Goal: Task Accomplishment & Management: Use online tool/utility

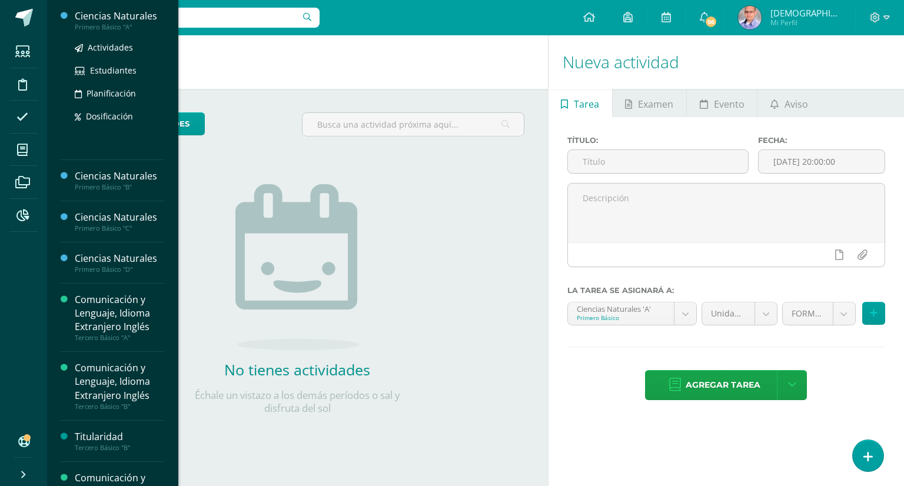
click at [127, 14] on div "Ciencias Naturales" at bounding box center [119, 16] width 89 height 14
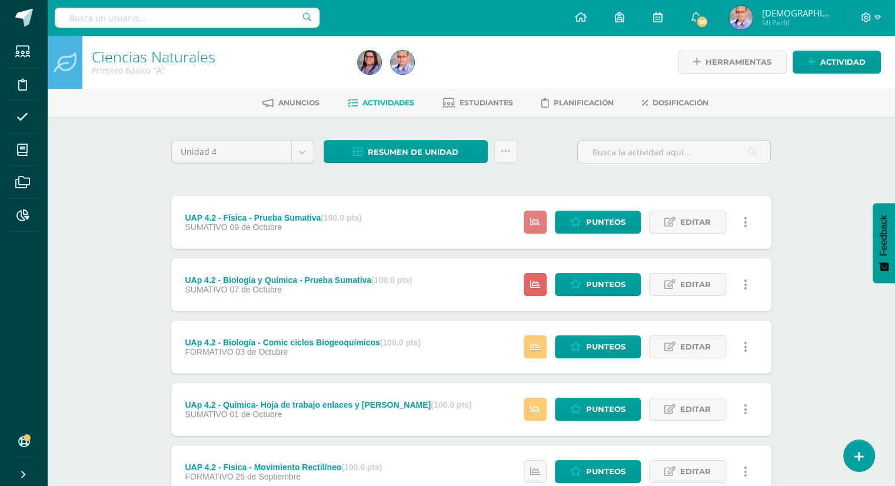
click at [539, 229] on link at bounding box center [535, 222] width 23 height 23
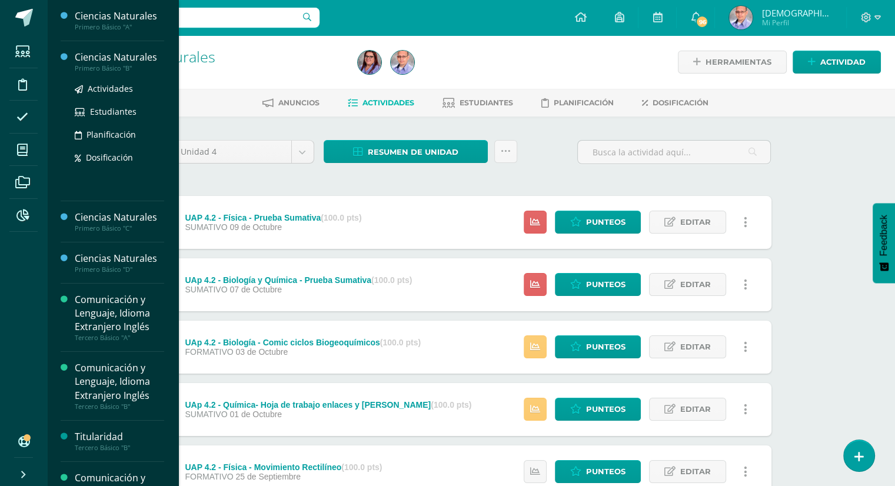
click at [119, 58] on div "Ciencias Naturales" at bounding box center [119, 58] width 89 height 14
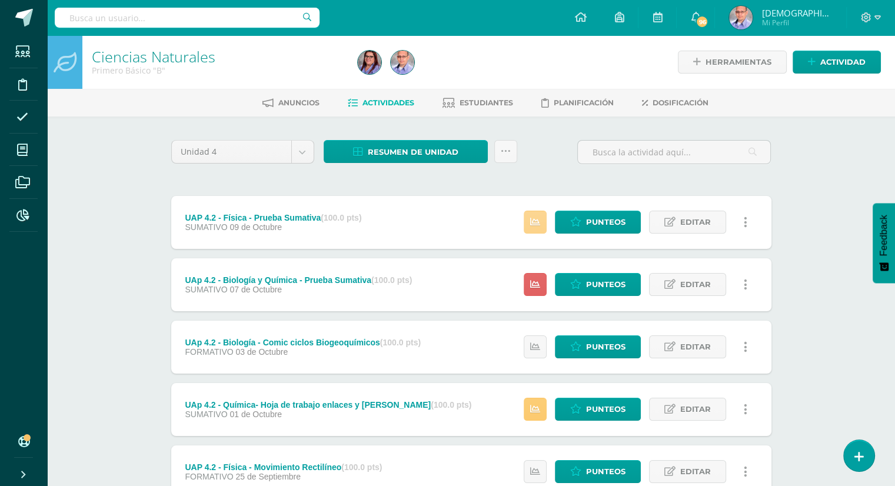
click at [538, 219] on icon at bounding box center [535, 222] width 10 height 10
click at [578, 227] on icon at bounding box center [575, 222] width 11 height 10
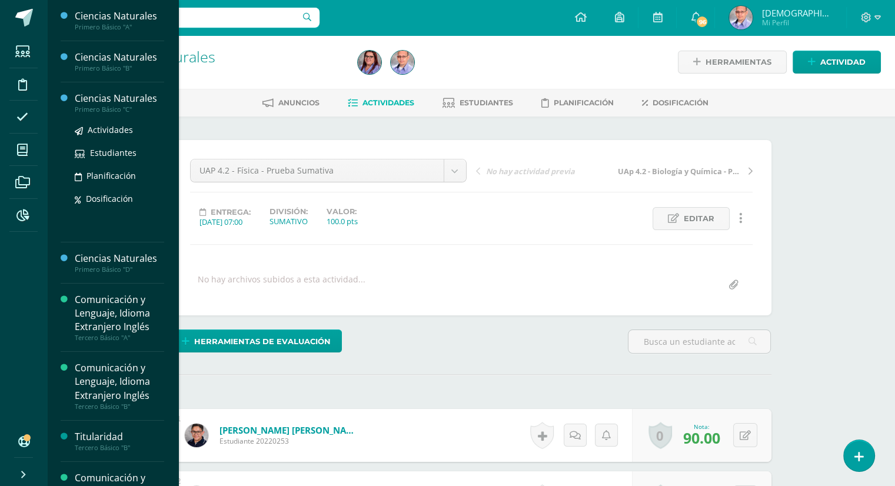
click at [113, 100] on div "Ciencias Naturales" at bounding box center [119, 99] width 89 height 14
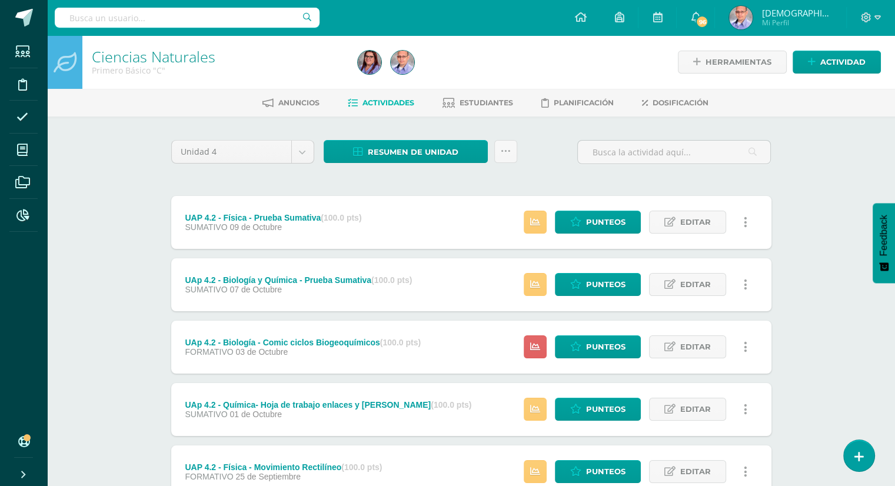
click at [814, 249] on div "Ciencias Naturales Primero Básico "C" Herramientas Detalle de asistencias Activ…" at bounding box center [471, 459] width 848 height 849
click at [540, 224] on icon at bounding box center [535, 222] width 10 height 10
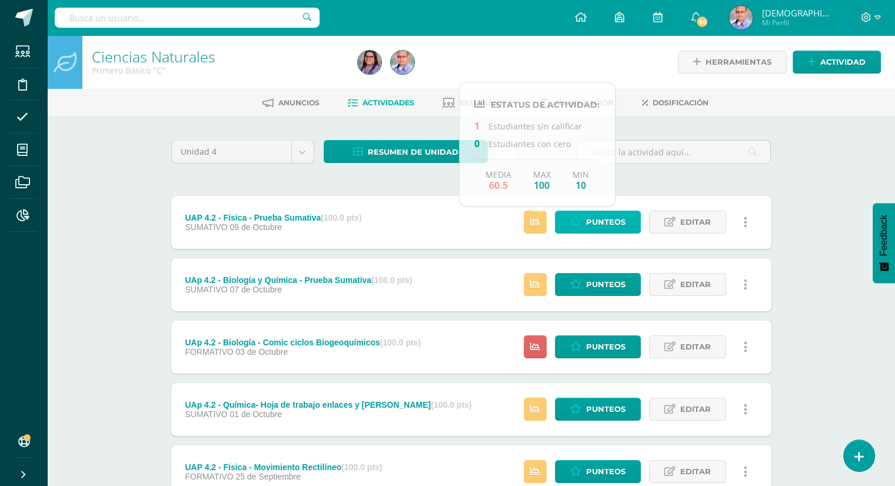
click at [594, 223] on span "Punteos" at bounding box center [605, 222] width 39 height 22
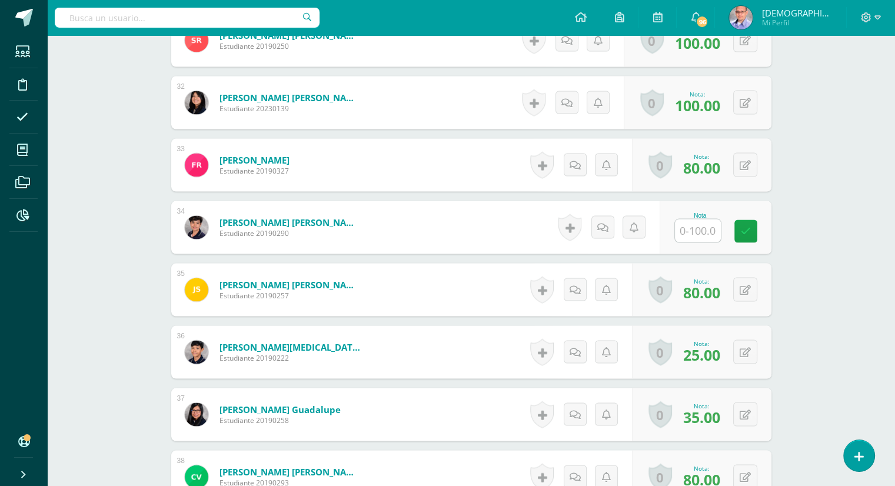
scroll to position [2267, 0]
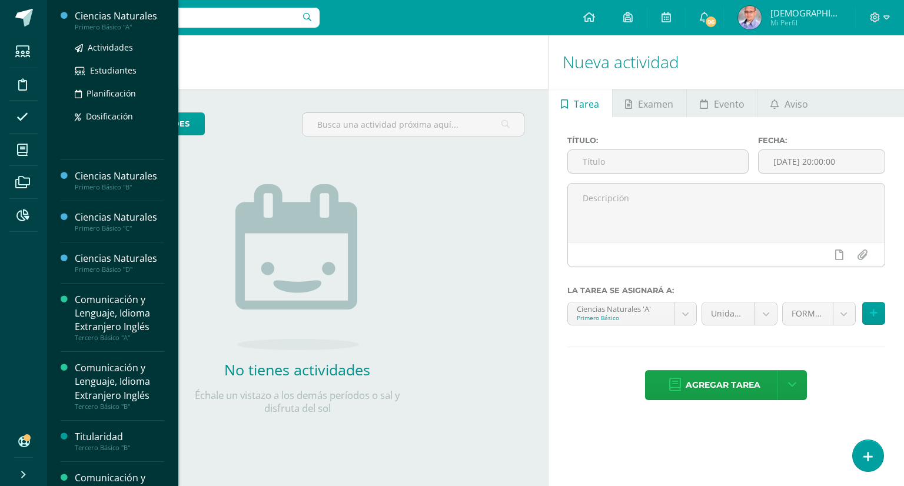
click at [111, 15] on div "Ciencias Naturales" at bounding box center [119, 16] width 89 height 14
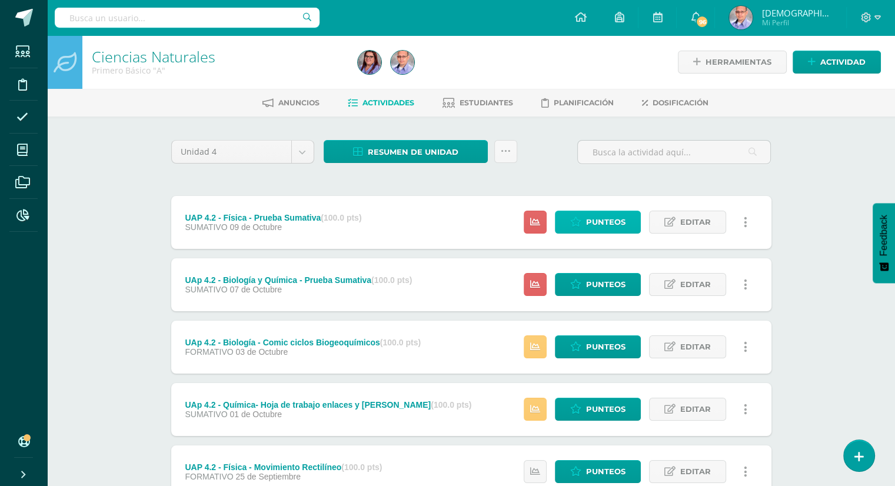
click at [610, 224] on span "Punteos" at bounding box center [605, 222] width 39 height 22
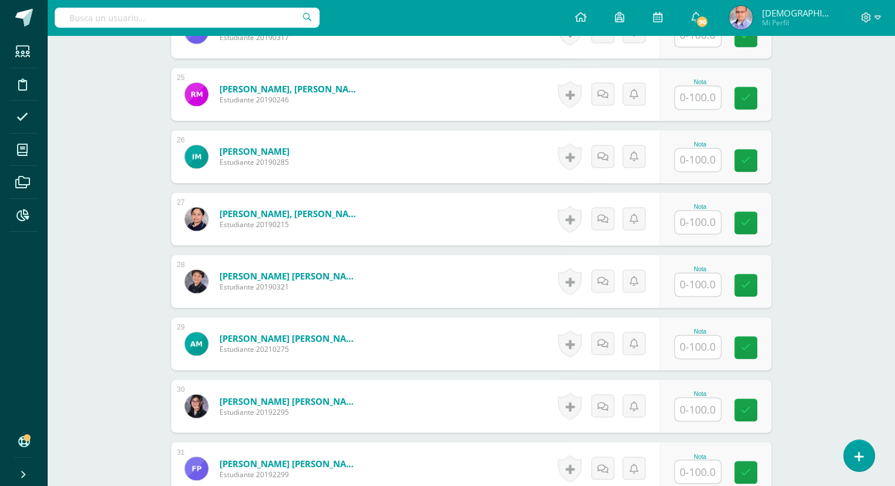
scroll to position [1838, 0]
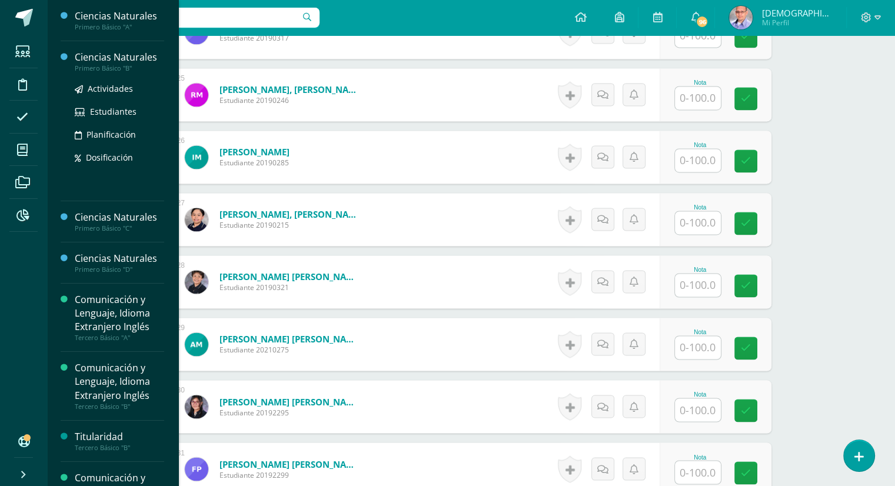
click at [122, 56] on div "Ciencias Naturales" at bounding box center [119, 58] width 89 height 14
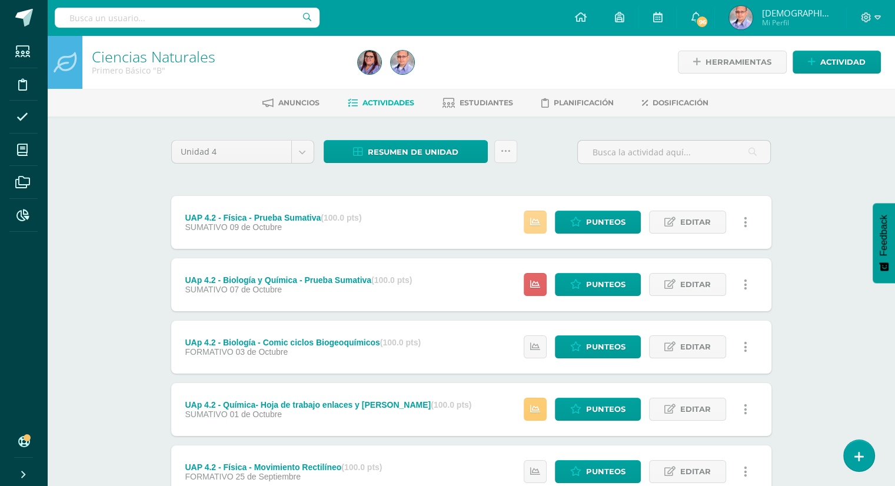
click at [541, 221] on link at bounding box center [535, 222] width 23 height 23
click at [595, 219] on span "Punteos" at bounding box center [605, 222] width 39 height 22
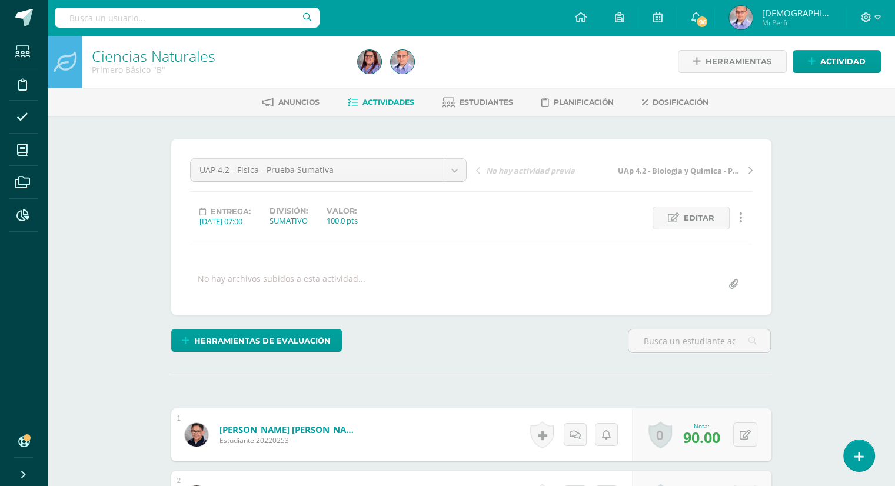
scroll to position [1, 0]
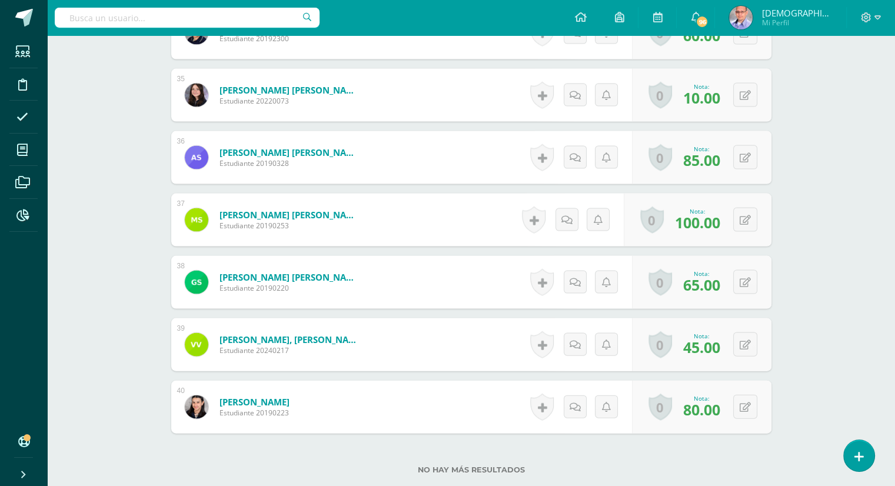
scroll to position [2543, 0]
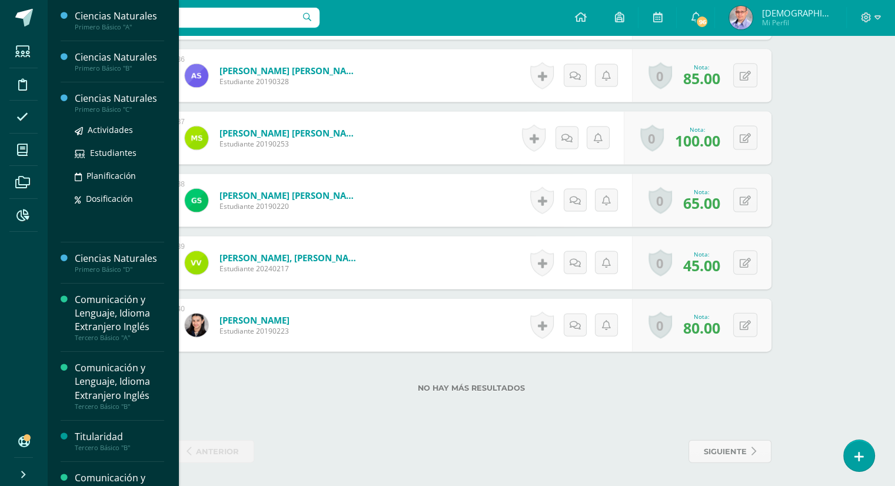
click at [99, 98] on div "Ciencias Naturales" at bounding box center [119, 99] width 89 height 14
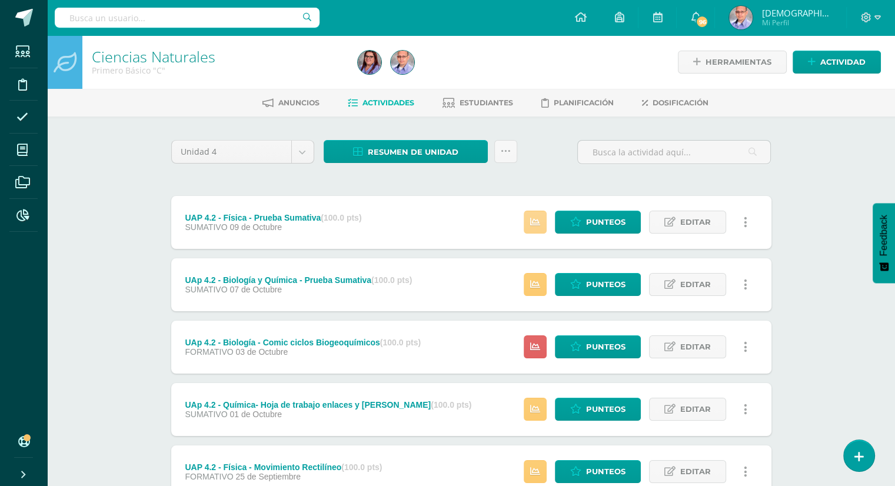
click at [537, 224] on icon at bounding box center [535, 222] width 10 height 10
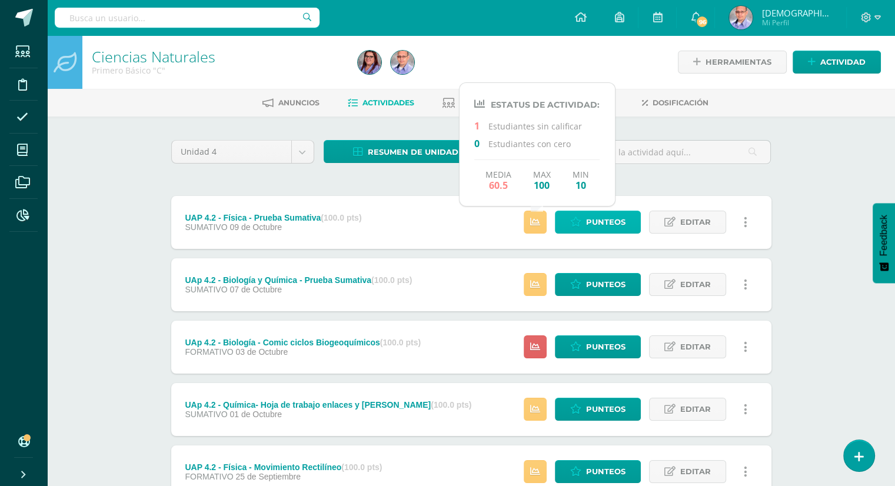
click at [583, 217] on link "Punteos" at bounding box center [598, 222] width 86 height 23
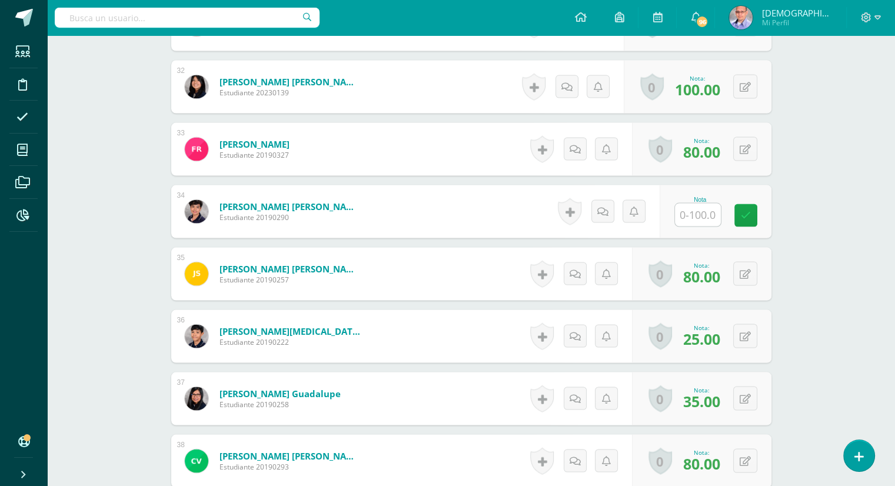
scroll to position [2283, 0]
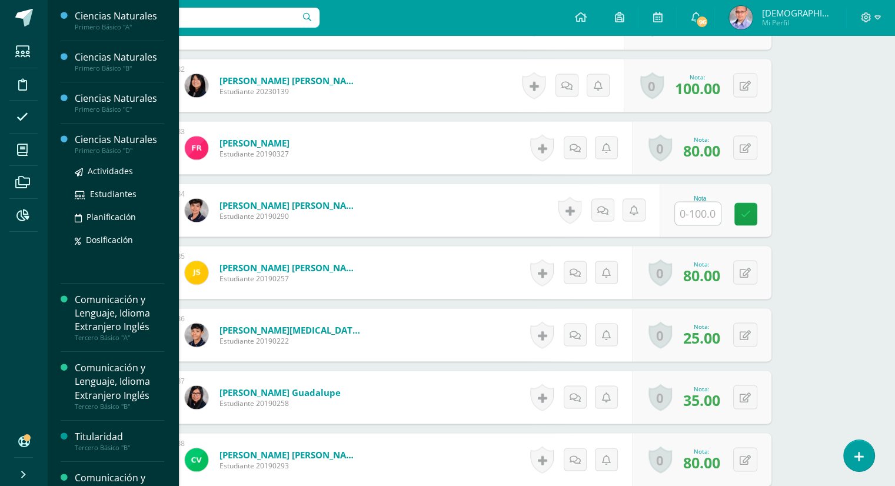
click at [99, 138] on div "Ciencias Naturales" at bounding box center [119, 140] width 89 height 14
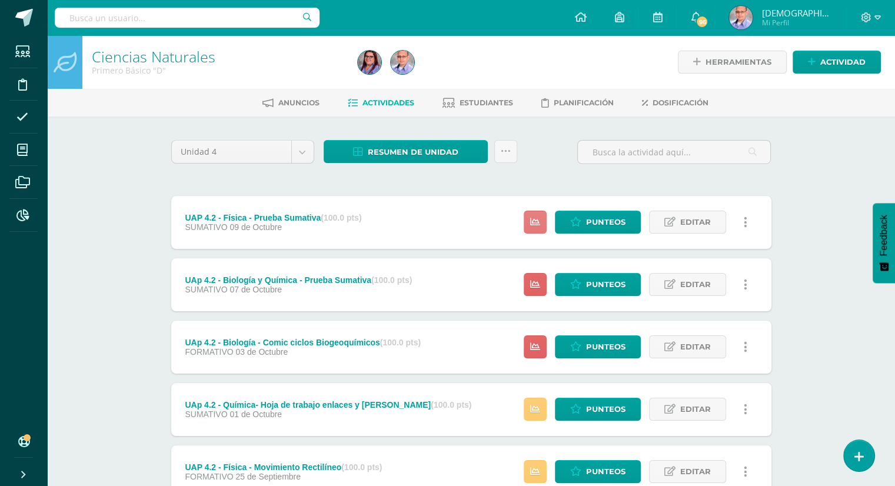
click at [536, 226] on icon at bounding box center [535, 222] width 10 height 10
click at [807, 223] on div "Ciencias Naturales Primero Básico "D" Herramientas Detalle de asistencias Activ…" at bounding box center [471, 459] width 848 height 849
click at [608, 222] on span "Punteos" at bounding box center [605, 222] width 39 height 22
